Goal: Information Seeking & Learning: Learn about a topic

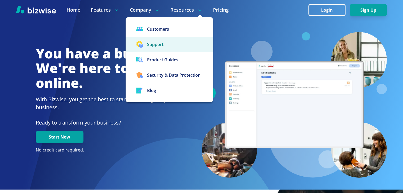
click at [155, 46] on button "Support" at bounding box center [169, 44] width 87 height 15
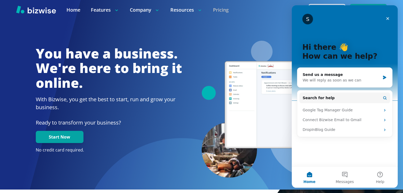
click at [219, 10] on link "Pricing" at bounding box center [221, 10] width 16 height 7
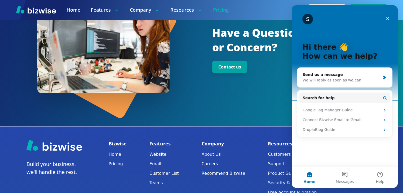
scroll to position [736, 0]
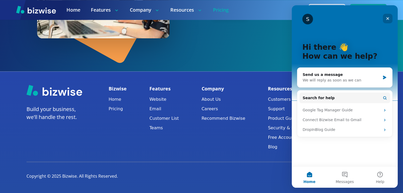
click at [386, 18] on icon "Close" at bounding box center [388, 18] width 4 height 4
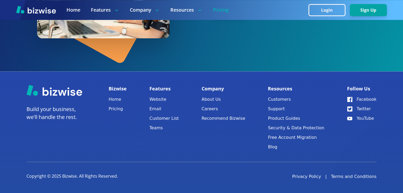
scroll to position [0, 0]
click at [278, 109] on button "Support" at bounding box center [296, 108] width 56 height 7
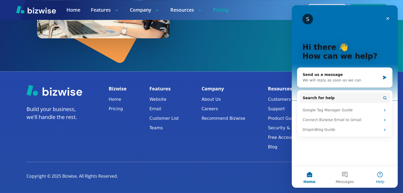
click at [380, 177] on button "Help" at bounding box center [380, 177] width 35 height 21
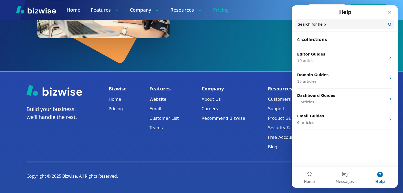
click at [209, 167] on footer "Build your business, we'll handle the rest. Bizwise Home Pricing Features Websi…" at bounding box center [201, 133] width 403 height 122
click at [112, 140] on div "Bizwise Home Pricing" at bounding box center [118, 119] width 18 height 68
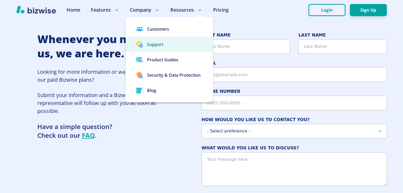
click at [163, 45] on button "Support" at bounding box center [169, 44] width 87 height 15
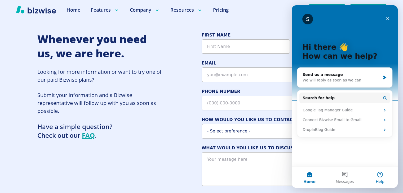
click at [382, 175] on button "Help" at bounding box center [380, 177] width 35 height 21
